Goal: Information Seeking & Learning: Learn about a topic

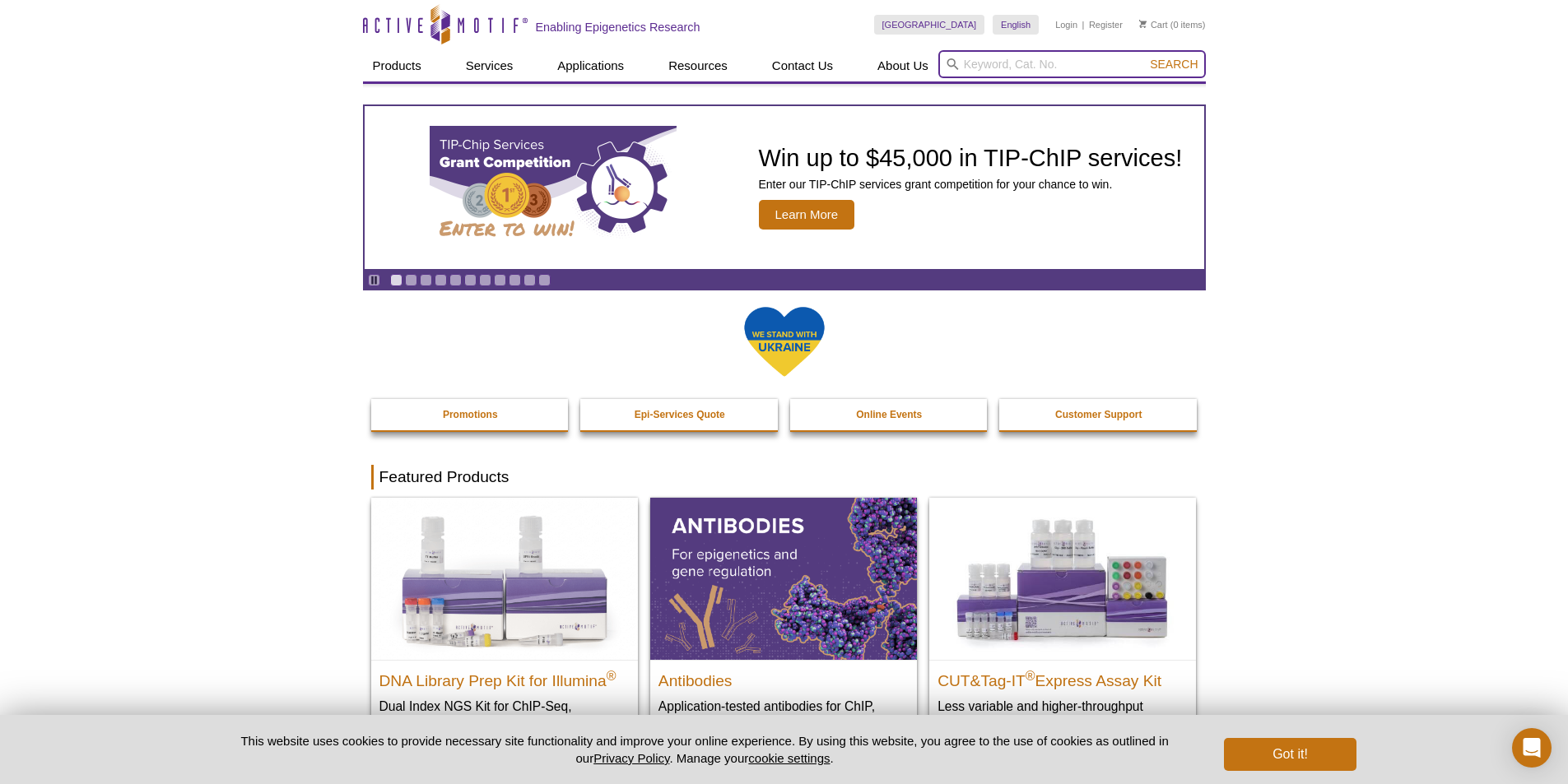
paste input "40010"
click at [1180, 53] on input "40010" at bounding box center [1072, 64] width 267 height 27
type input "40010"
click at [1171, 63] on span "Search" at bounding box center [1173, 64] width 47 height 13
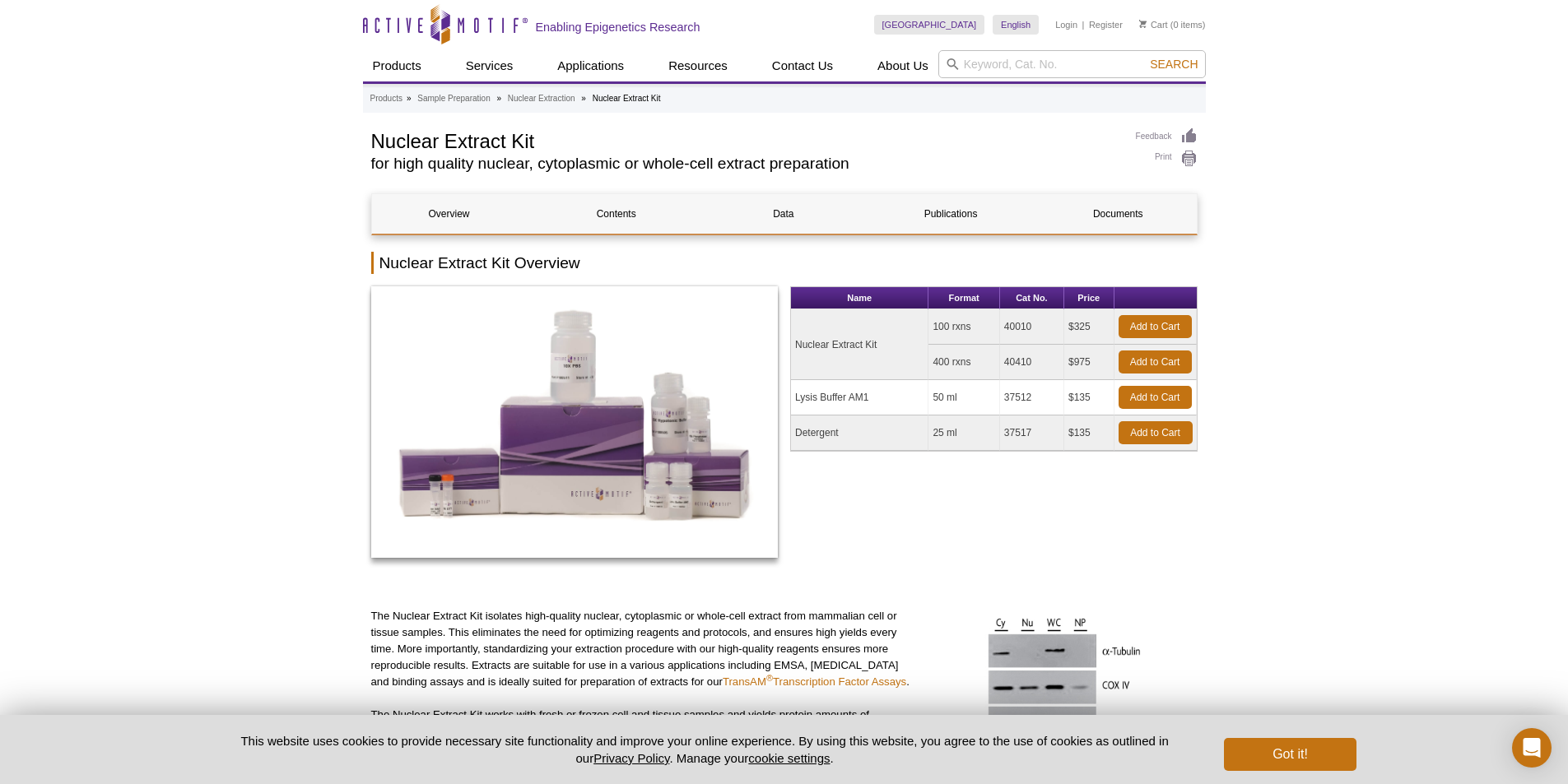
drag, startPoint x: 1007, startPoint y: 325, endPoint x: 1032, endPoint y: 326, distance: 25.0
click at [1032, 326] on td "40010" at bounding box center [1032, 326] width 65 height 35
drag, startPoint x: 1005, startPoint y: 326, endPoint x: 1039, endPoint y: 326, distance: 34.0
click at [1039, 326] on td "40010" at bounding box center [1032, 326] width 65 height 35
copy td "40010"
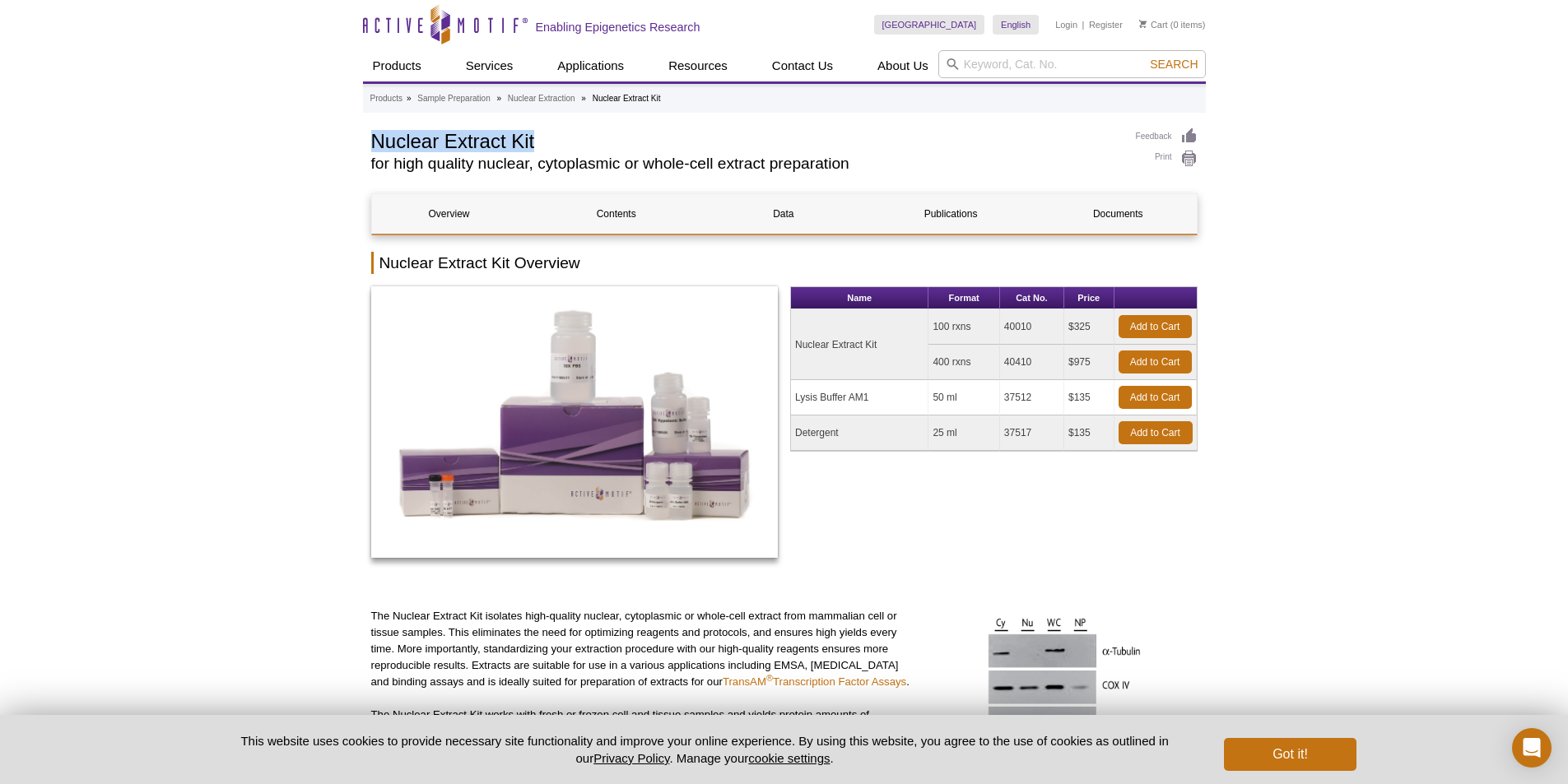
drag, startPoint x: 370, startPoint y: 137, endPoint x: 546, endPoint y: 139, distance: 176.0
click at [546, 139] on h1 "Nuclear Extract Kit" at bounding box center [745, 139] width 748 height 25
copy h1 "Nuclear Extract Kit"
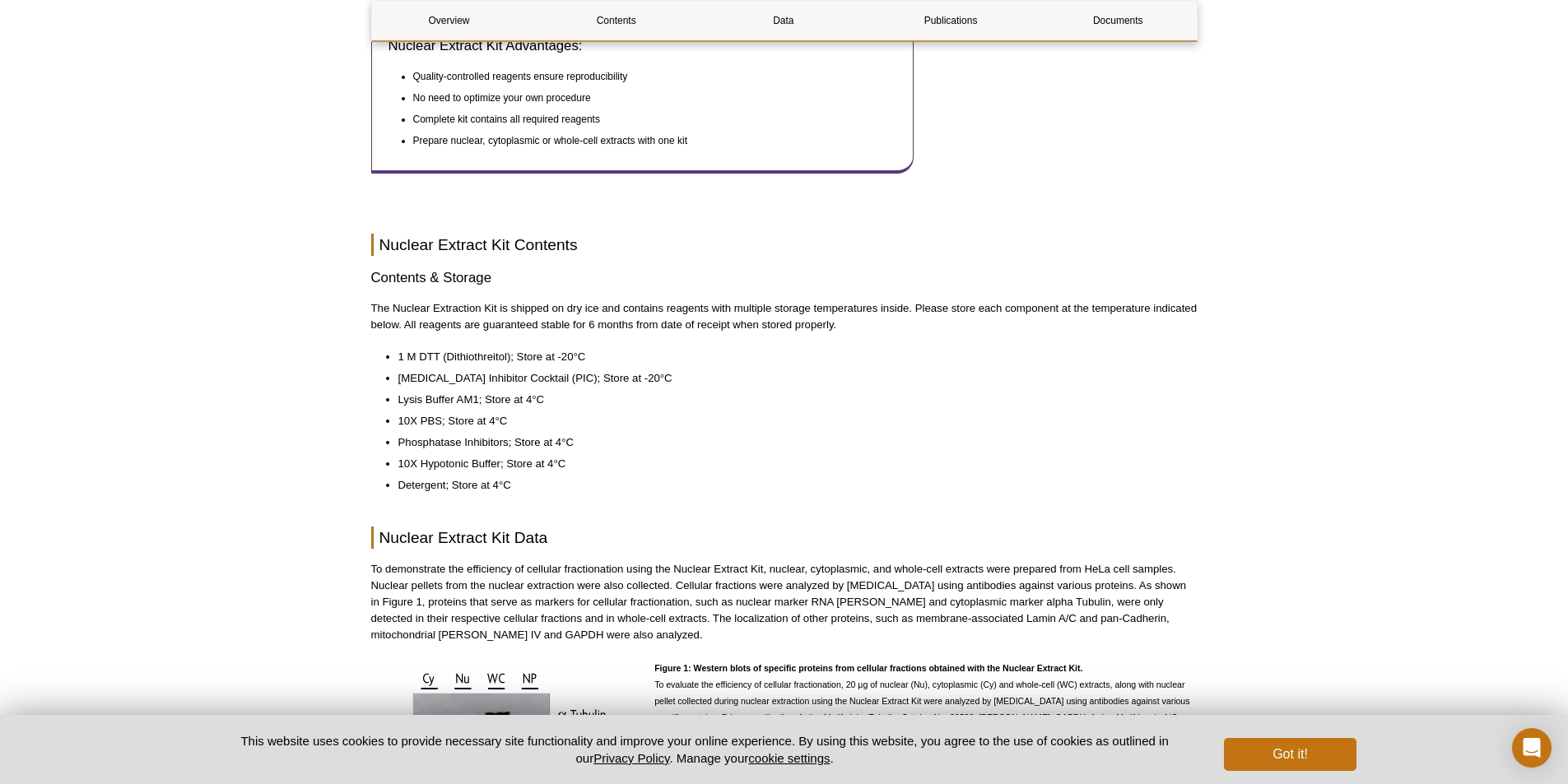
scroll to position [904, 0]
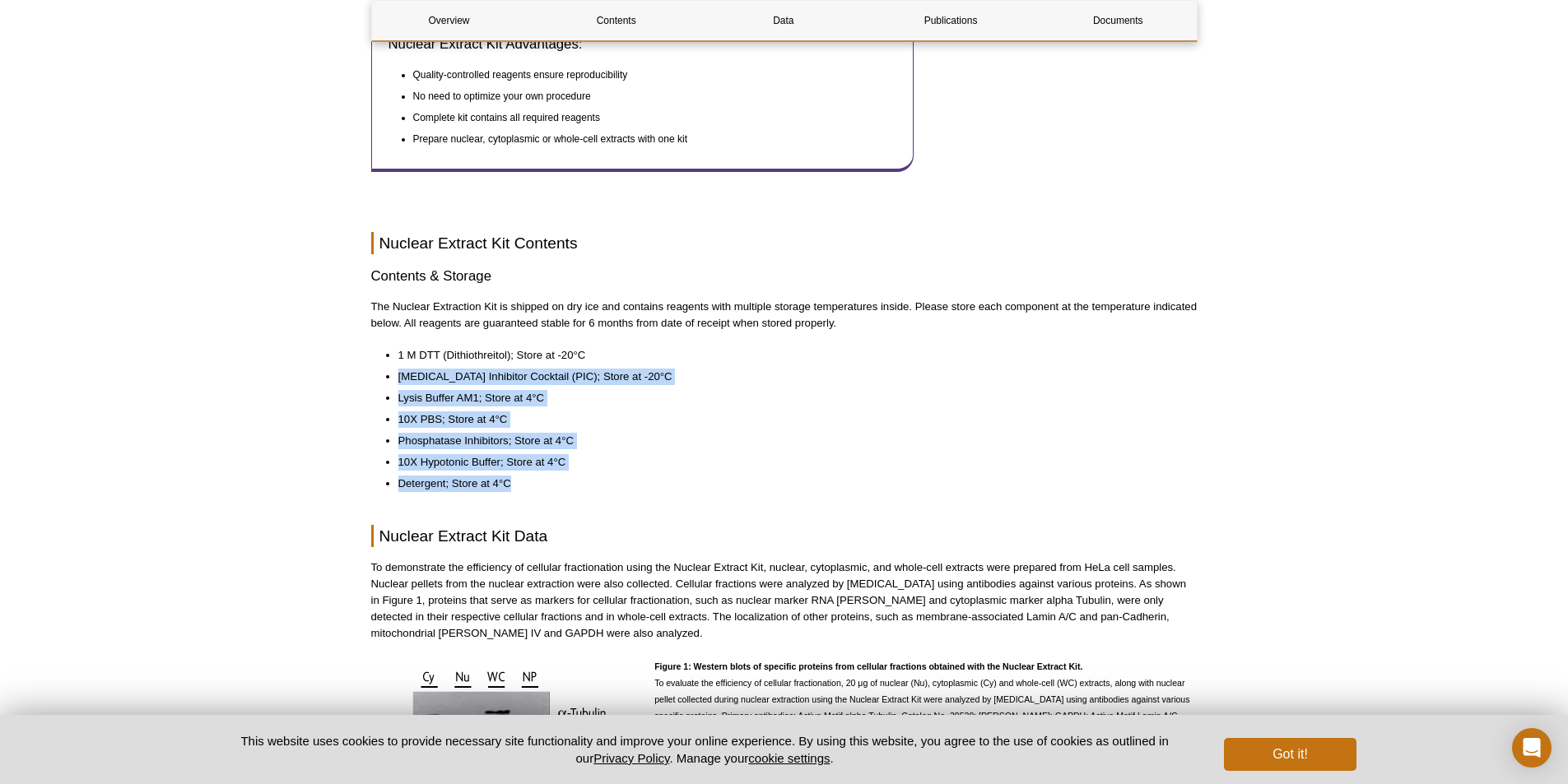
drag, startPoint x: 400, startPoint y: 351, endPoint x: 554, endPoint y: 465, distance: 191.6
click at [554, 465] on ul "1 M DTT (Dithiothreitol); Store at -20°C Protease Inhibitor Cocktail (PIC); Sto…" at bounding box center [776, 419] width 810 height 145
click at [655, 475] on li "Detergent; Store at 4°C" at bounding box center [789, 483] width 783 height 16
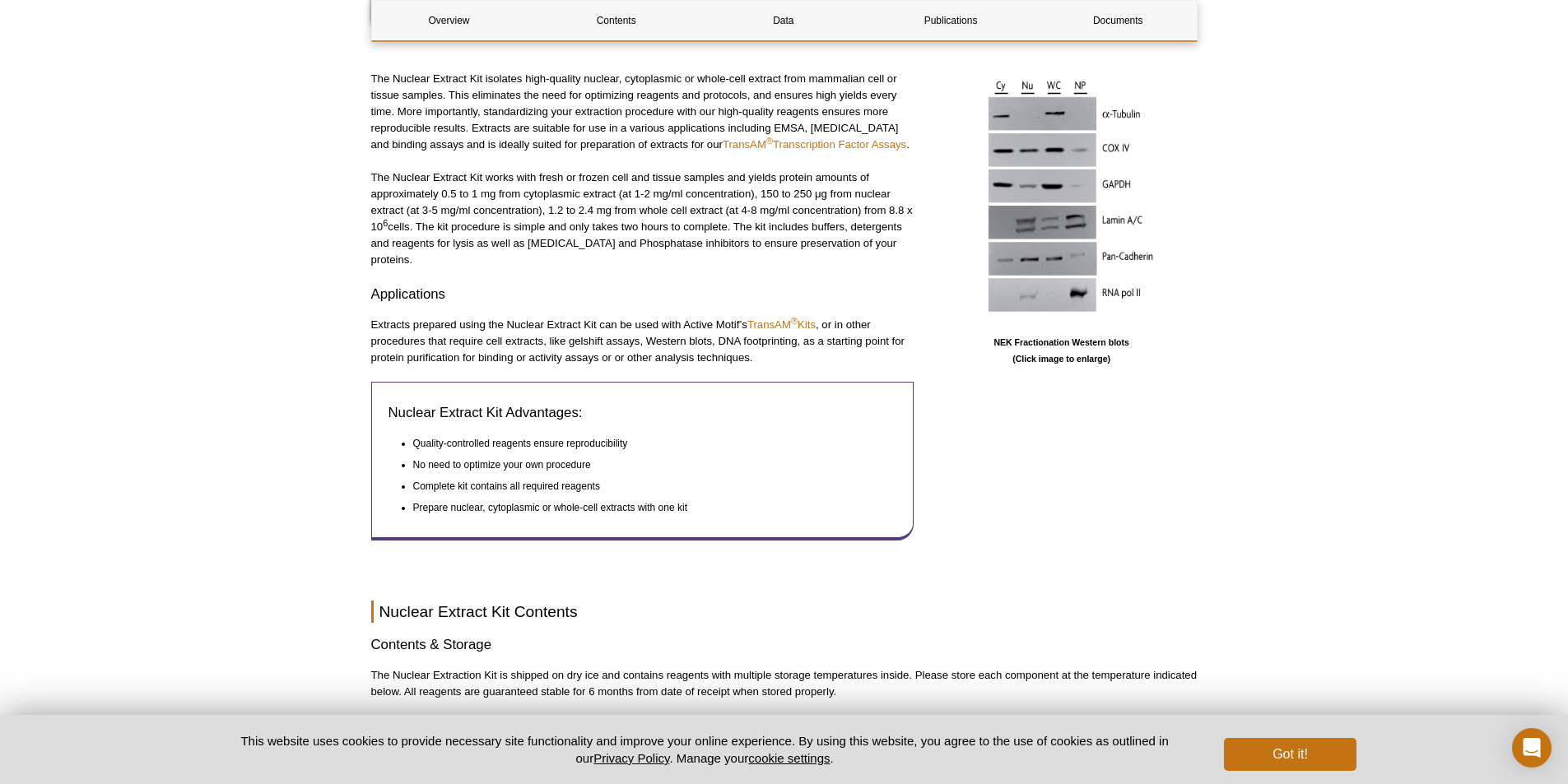
scroll to position [494, 0]
